Goal: Find specific page/section: Find specific page/section

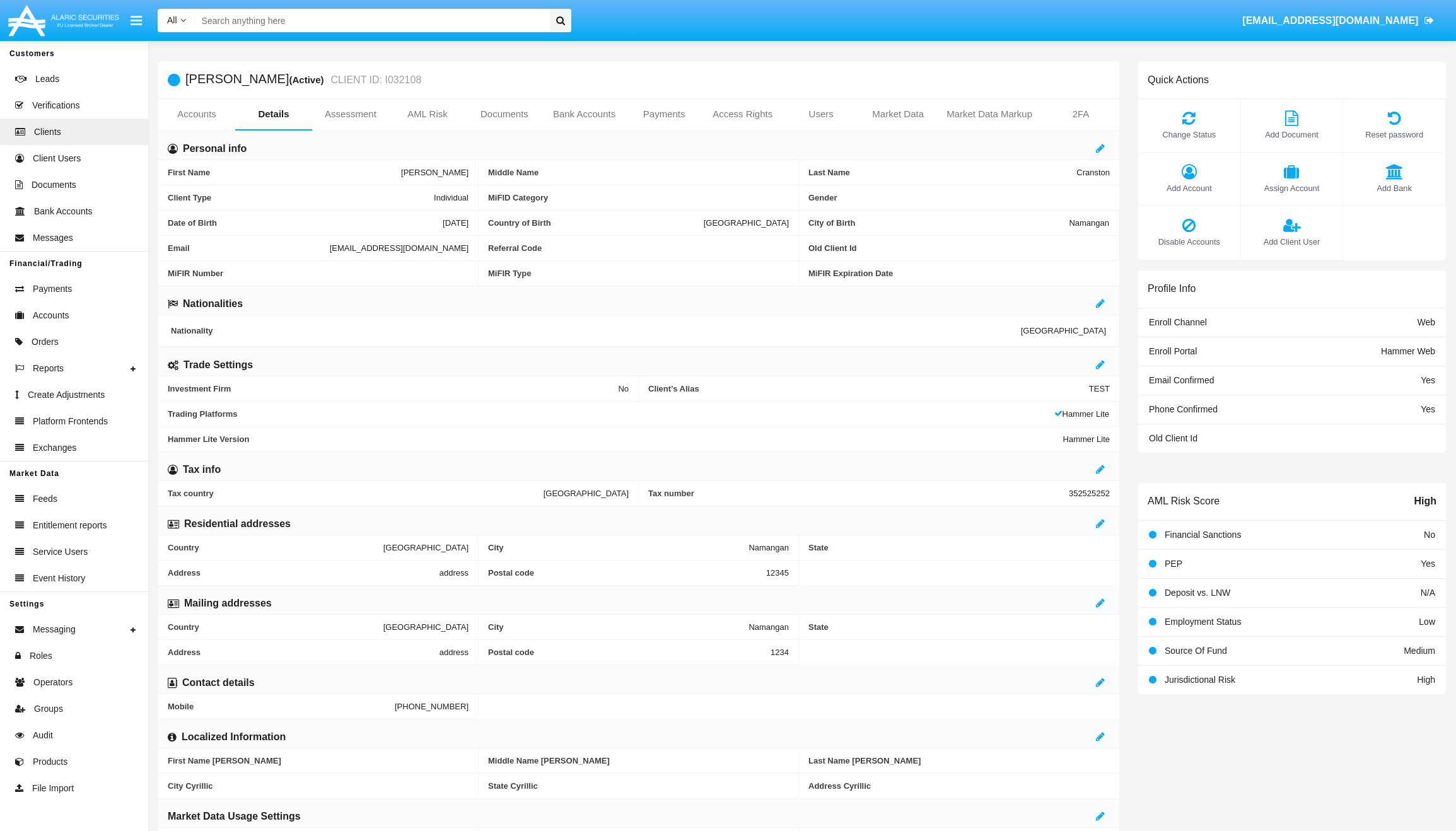
click at [331, 24] on input "Search" at bounding box center [370, 20] width 350 height 24
type input "х"
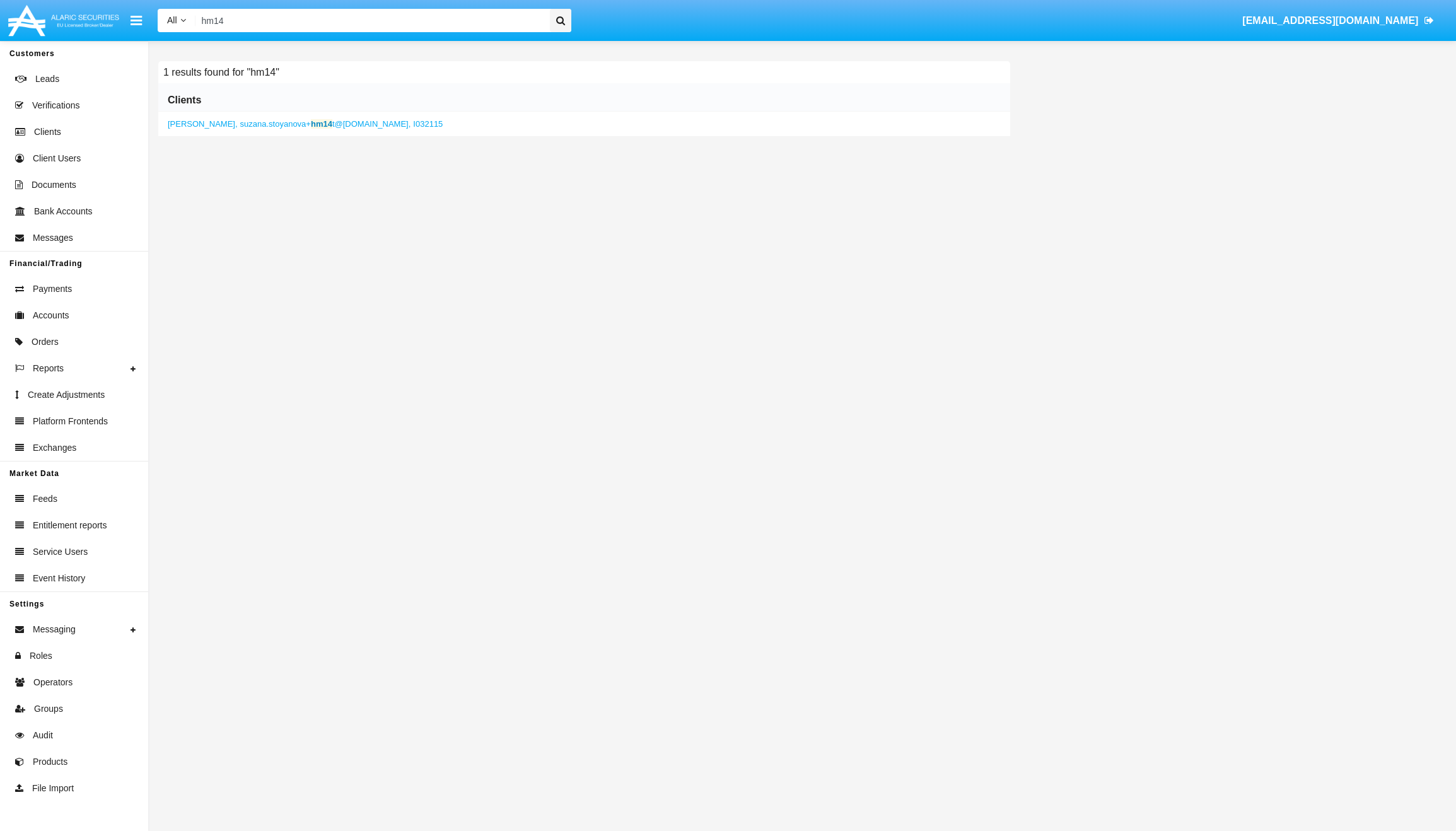
click at [273, 121] on span "suzana.stoyanova+ hm14 t@[DOMAIN_NAME]," at bounding box center [326, 124] width 171 height 9
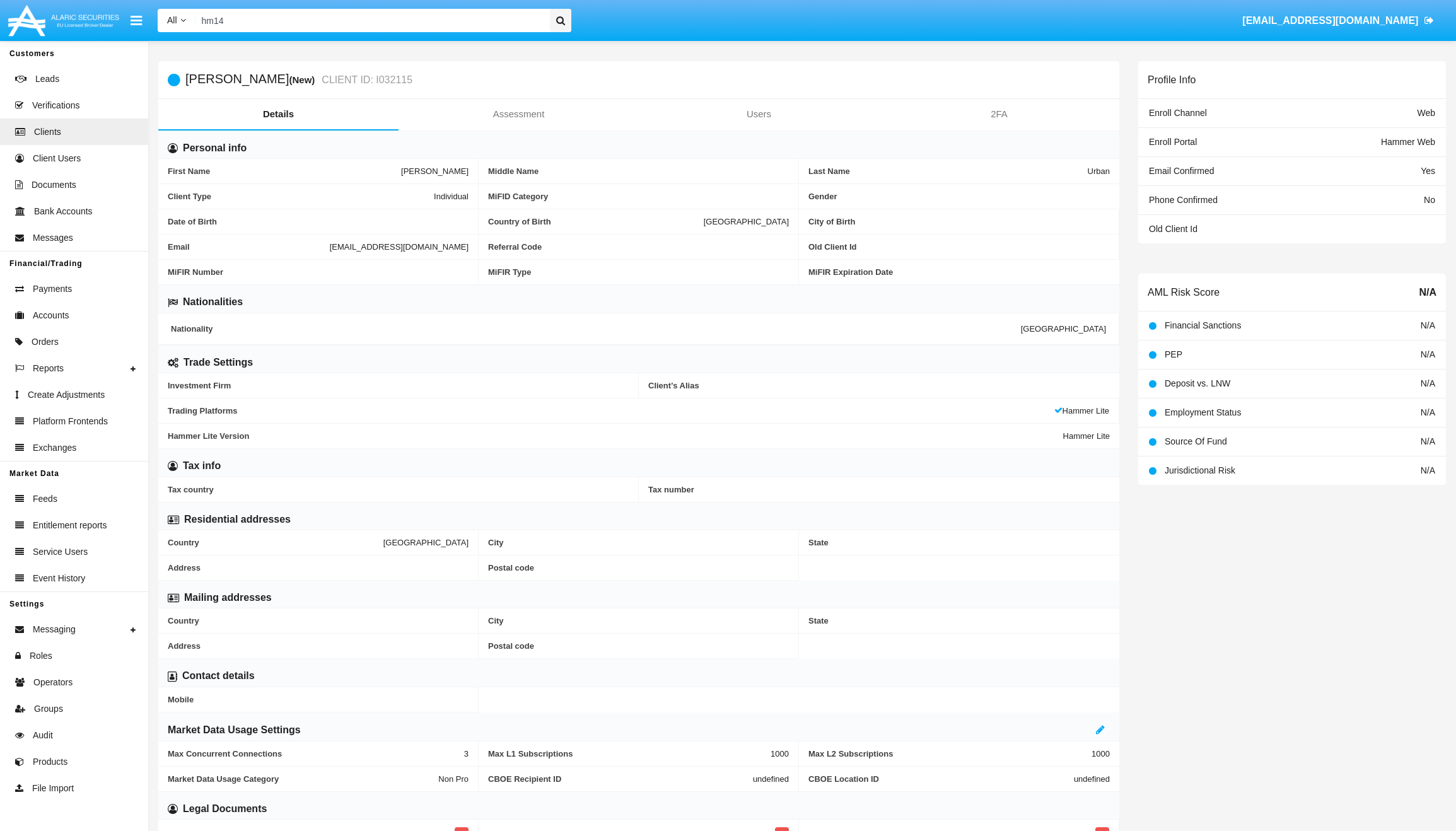
click at [329, 20] on input "hm14" at bounding box center [370, 20] width 350 height 24
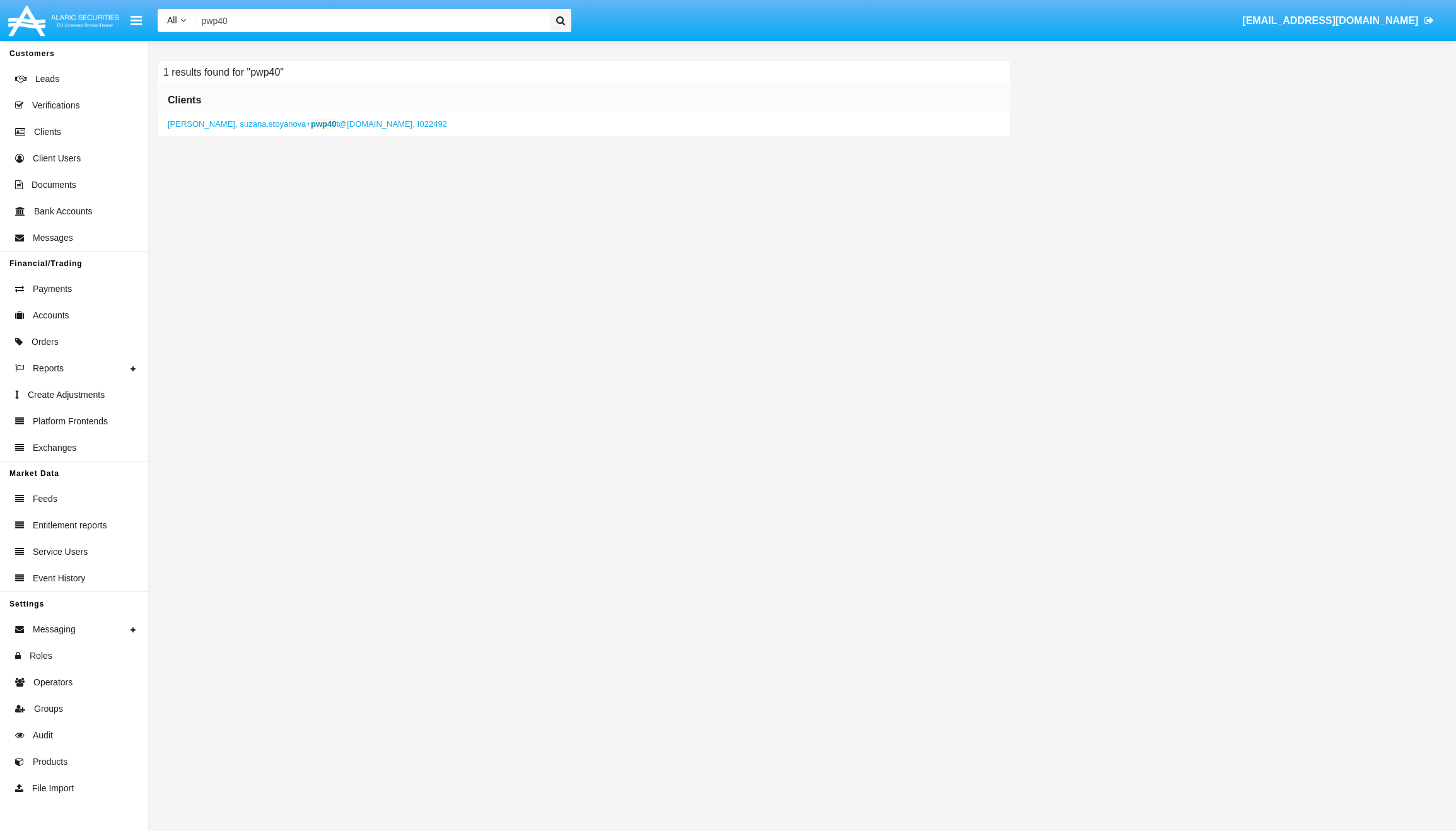
type input "pwp40"
click at [331, 121] on b "pwp40" at bounding box center [324, 124] width 26 height 9
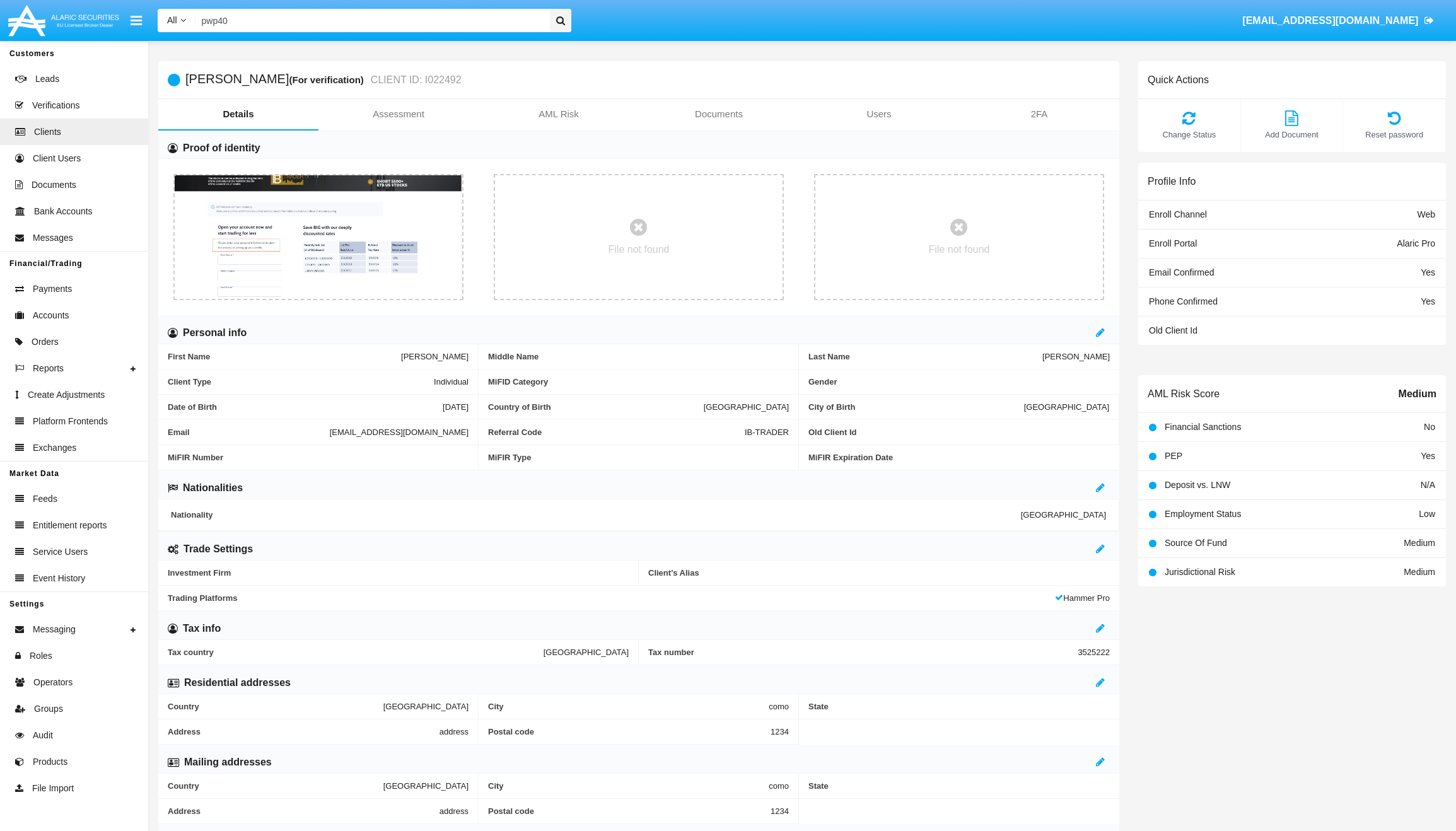
click at [330, 432] on span "[EMAIL_ADDRESS][DOMAIN_NAME]" at bounding box center [400, 432] width 139 height 9
copy span "[EMAIL_ADDRESS][DOMAIN_NAME]"
